Goal: Transaction & Acquisition: Purchase product/service

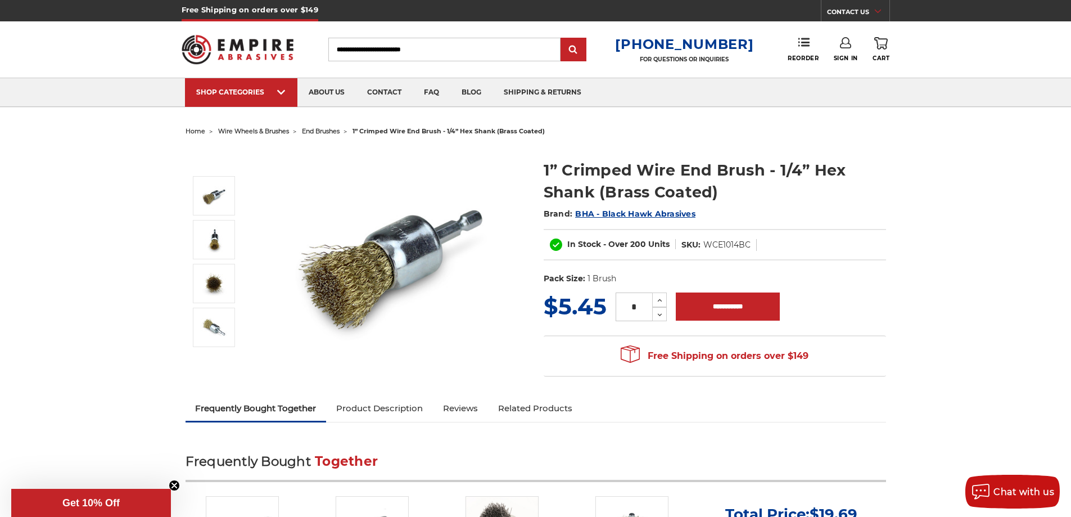
click at [317, 133] on span "end brushes" at bounding box center [321, 131] width 38 height 8
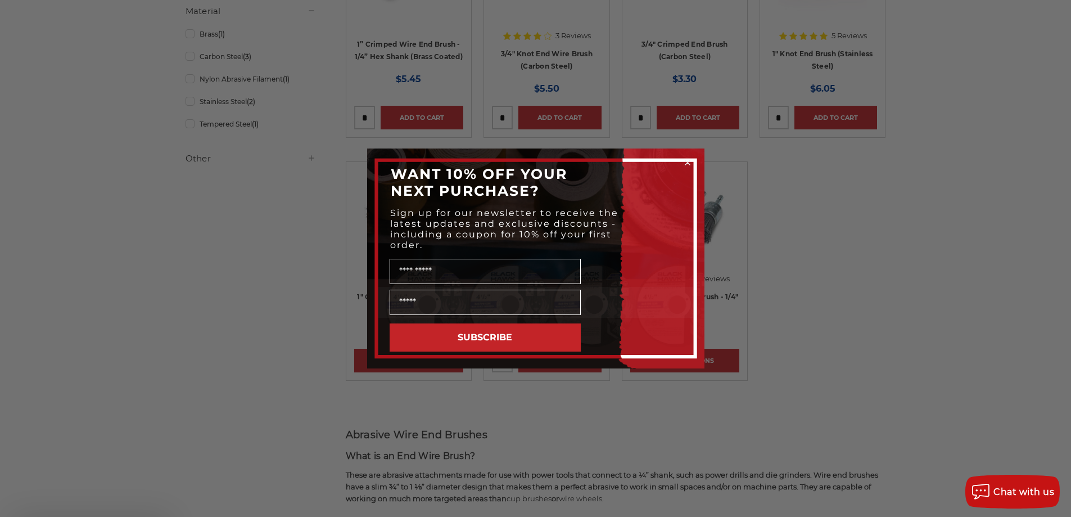
scroll to position [337, 0]
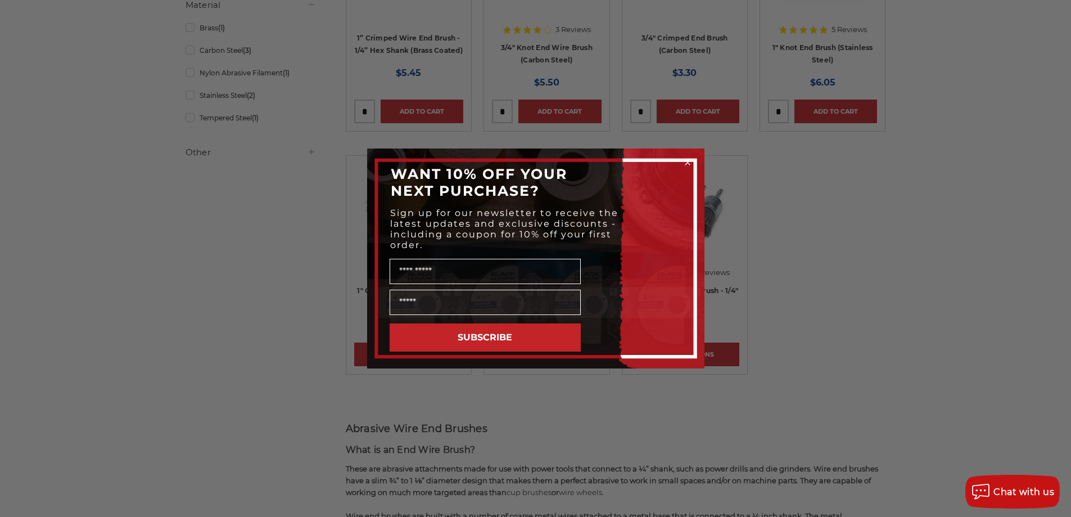
click at [688, 161] on circle "Close dialog" at bounding box center [687, 162] width 11 height 11
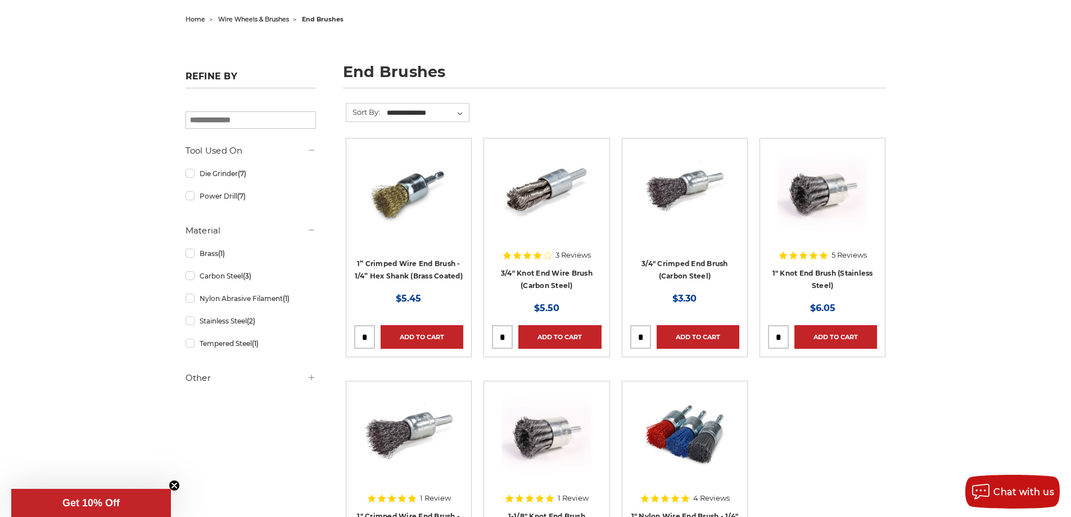
scroll to position [112, 0]
click at [188, 254] on link "Brass (1)" at bounding box center [251, 253] width 130 height 20
